Goal: Task Accomplishment & Management: Complete application form

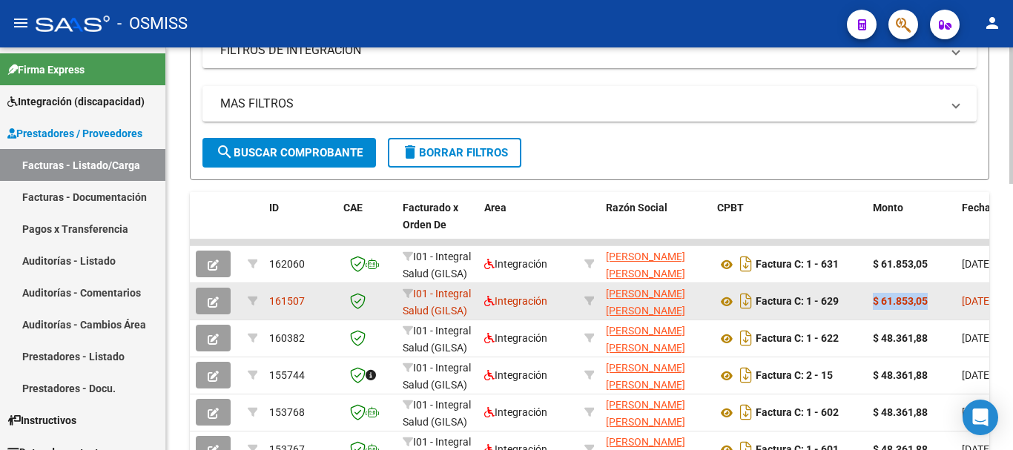
scroll to position [19, 0]
click at [215, 300] on icon "button" at bounding box center [213, 302] width 11 height 11
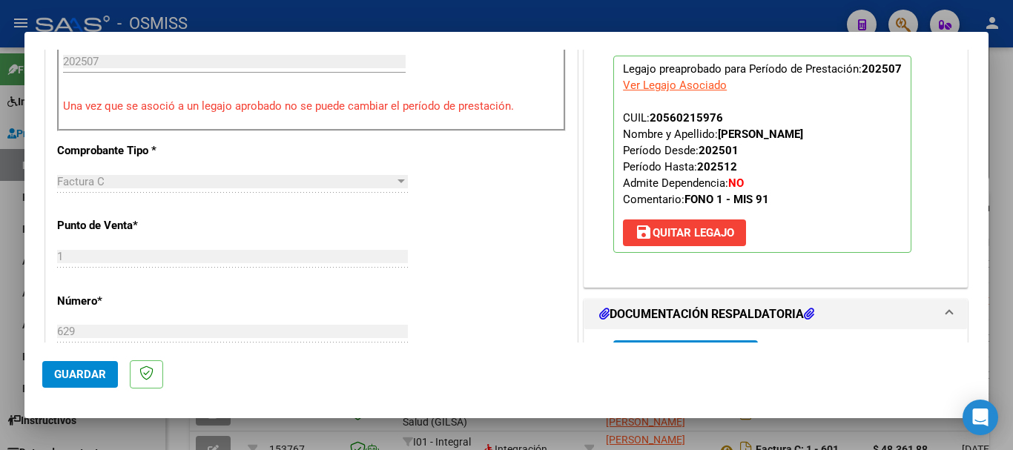
scroll to position [519, 0]
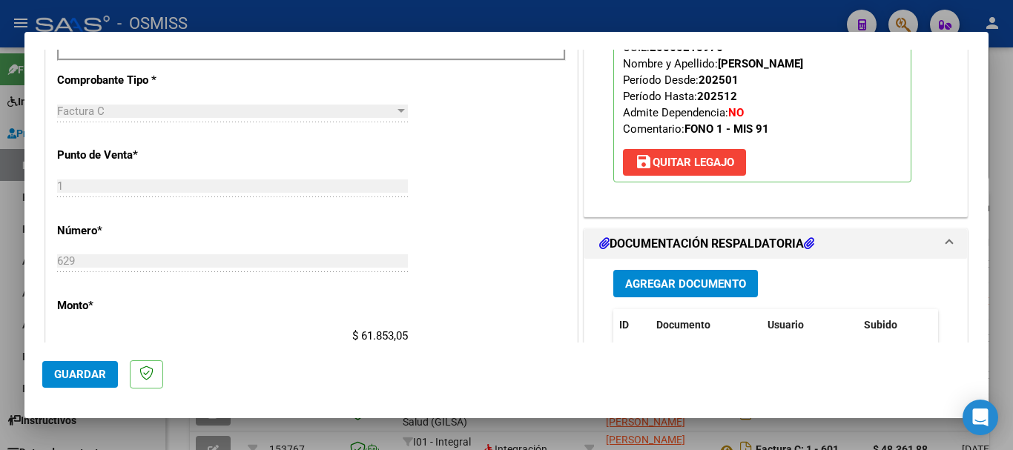
click at [639, 287] on span "Agregar Documento" at bounding box center [685, 283] width 121 height 13
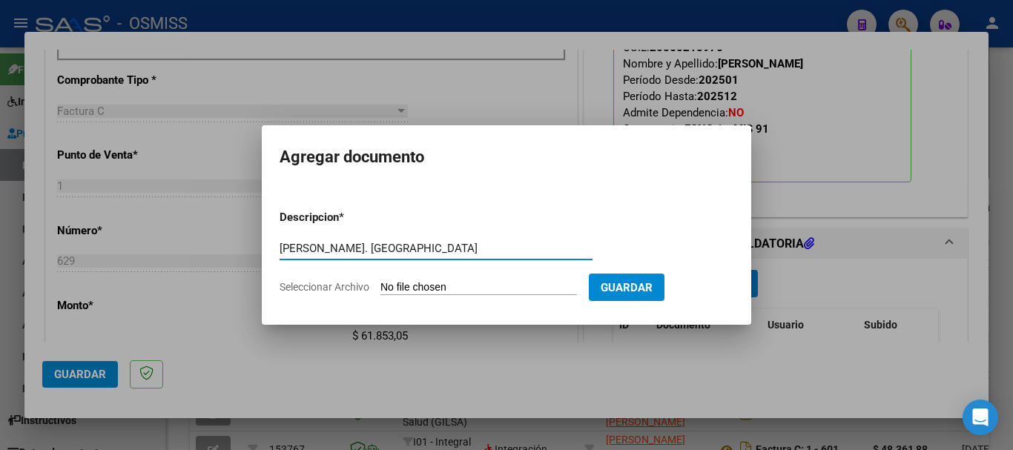
type input "[PERSON_NAME]. [GEOGRAPHIC_DATA]"
click at [502, 286] on input "Seleccionar Archivo" at bounding box center [479, 288] width 197 height 14
type input "C:\fakepath\[PERSON_NAME]. NC.pdf"
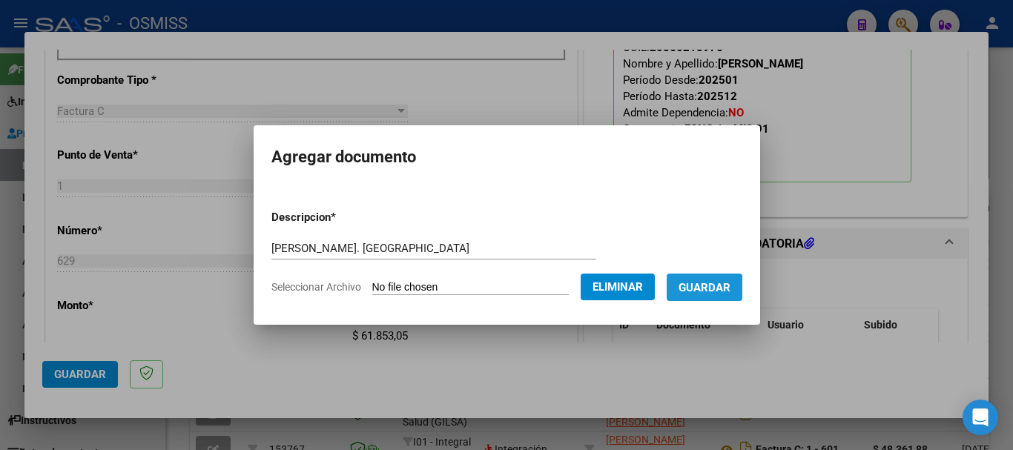
click at [723, 291] on span "Guardar" at bounding box center [705, 287] width 52 height 13
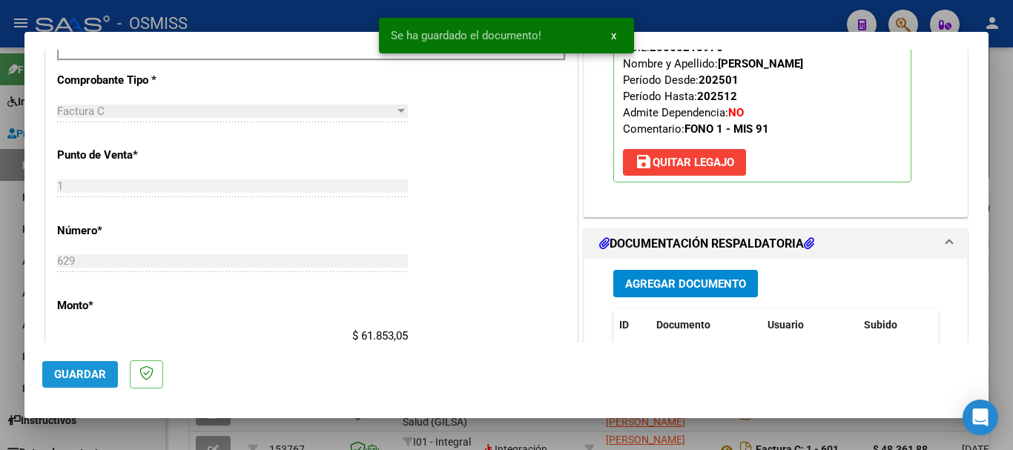
click at [69, 381] on span "Guardar" at bounding box center [80, 374] width 52 height 13
click at [105, 381] on button "Guardar" at bounding box center [80, 374] width 76 height 27
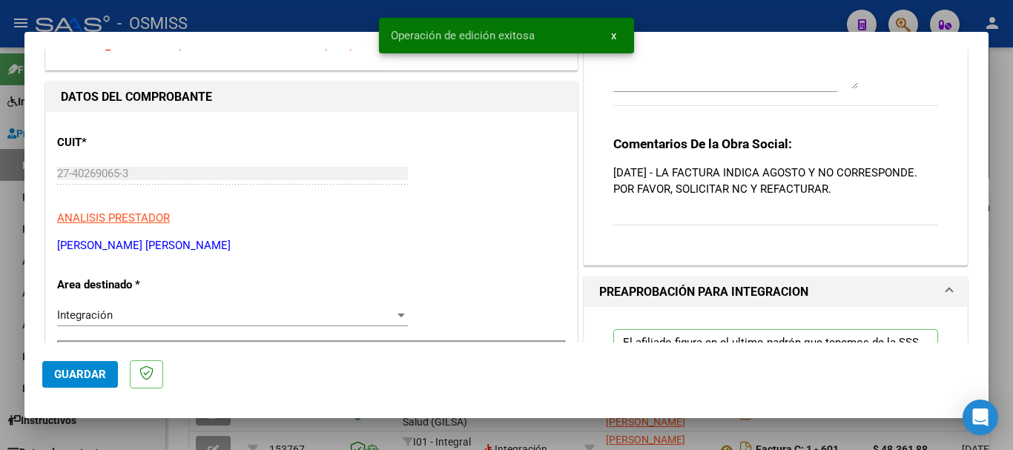
scroll to position [0, 0]
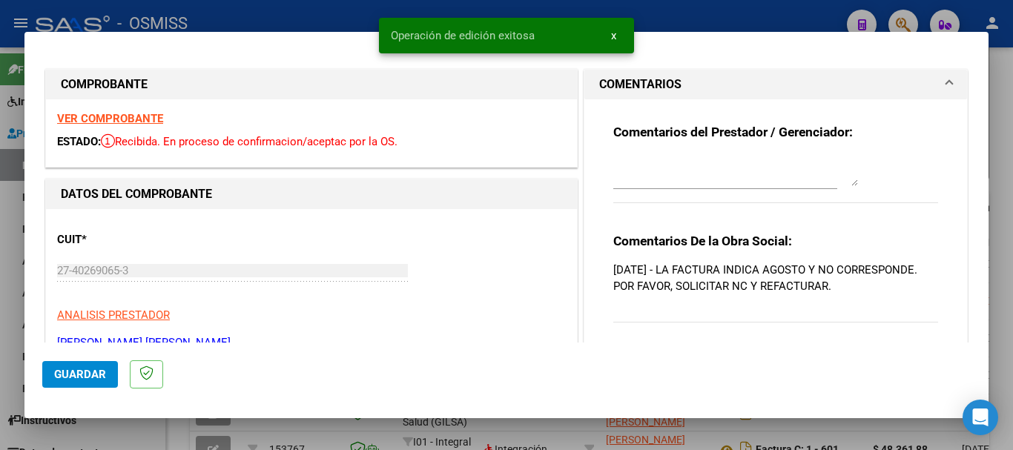
click at [699, 180] on textarea at bounding box center [735, 172] width 245 height 30
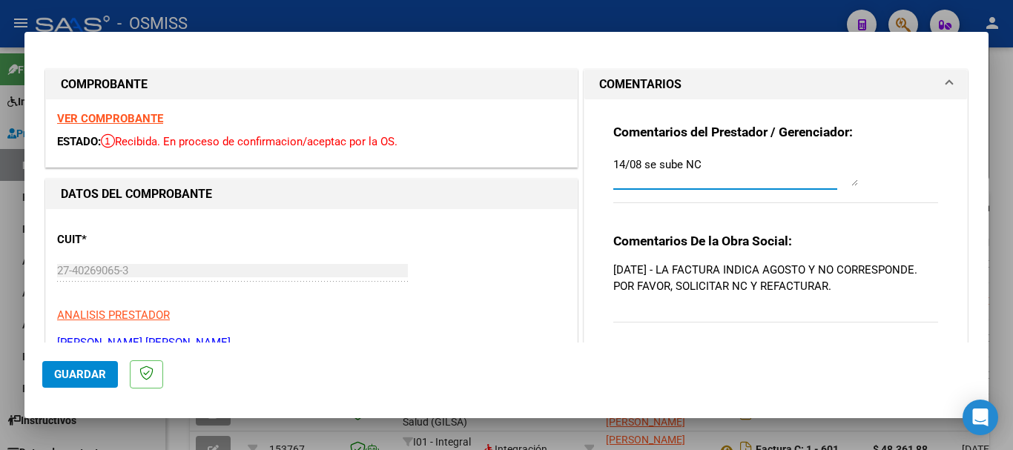
type textarea "14/08 se sube NC"
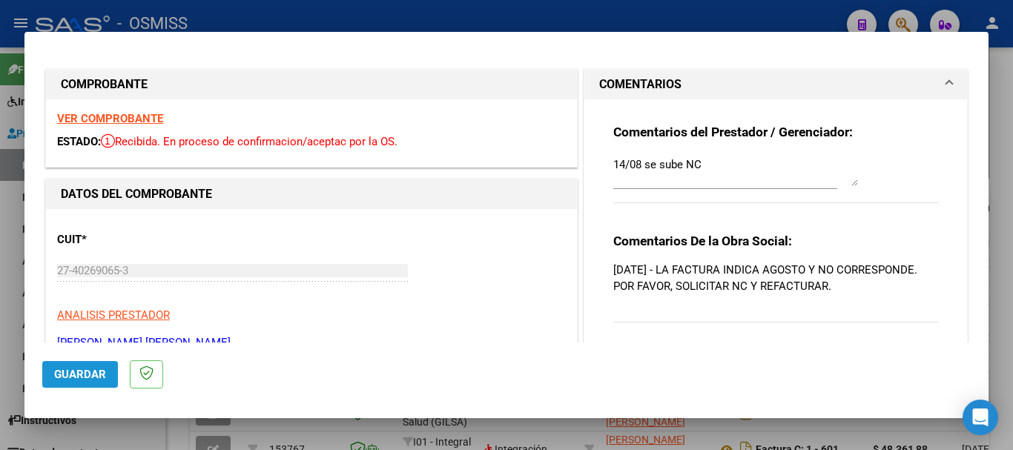
click at [58, 381] on span "Guardar" at bounding box center [80, 374] width 52 height 13
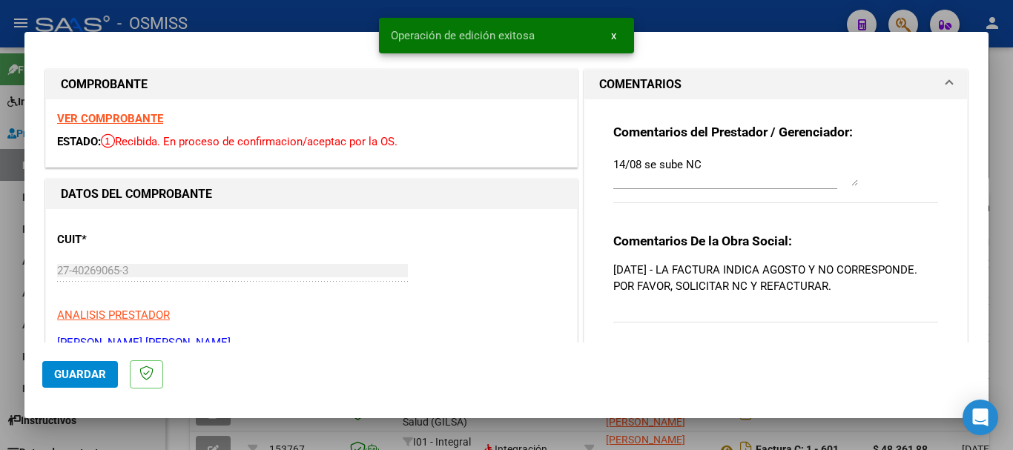
click at [128, 430] on div at bounding box center [506, 225] width 1013 height 450
type input "$ 0,00"
